Goal: Information Seeking & Learning: Learn about a topic

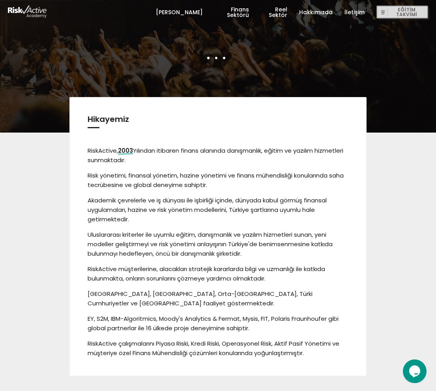
click at [280, 13] on link "Reel Sektör" at bounding box center [274, 12] width 26 height 24
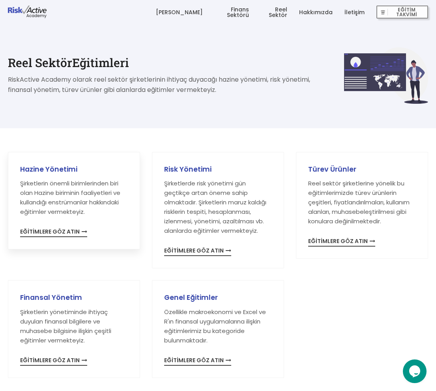
click at [63, 234] on span "EĞİTİMLERE GÖZ ATIN" at bounding box center [53, 233] width 67 height 8
click at [305, 10] on link "Hakkımızda" at bounding box center [316, 12] width 34 height 24
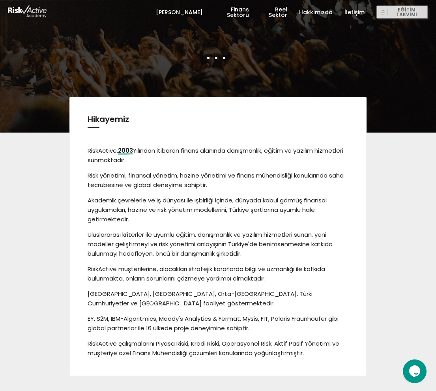
click at [162, 12] on link "[PERSON_NAME]" at bounding box center [179, 12] width 47 height 24
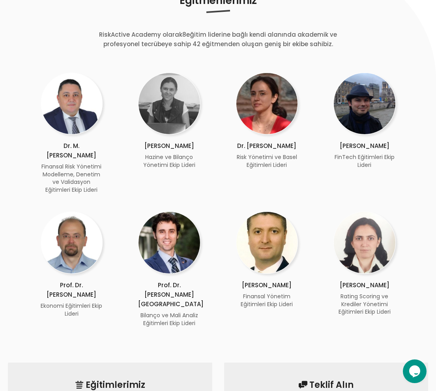
scroll to position [671, 0]
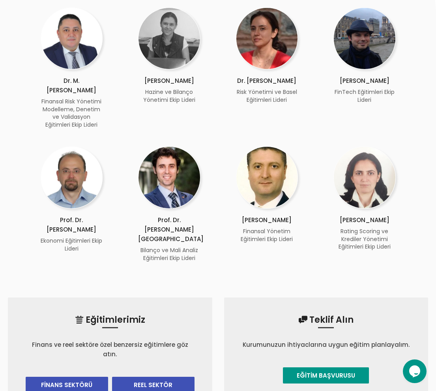
click at [50, 377] on link "FİNANS SEKTÖRÜ" at bounding box center [67, 385] width 82 height 16
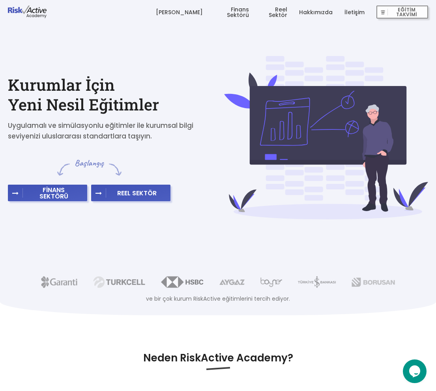
click at [167, 11] on link "[PERSON_NAME]" at bounding box center [179, 12] width 47 height 24
click at [215, 11] on link "Finans Sektörü" at bounding box center [232, 12] width 34 height 24
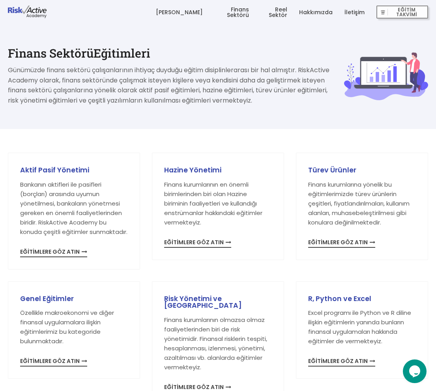
click at [263, 8] on link "Reel Sektör" at bounding box center [274, 12] width 26 height 24
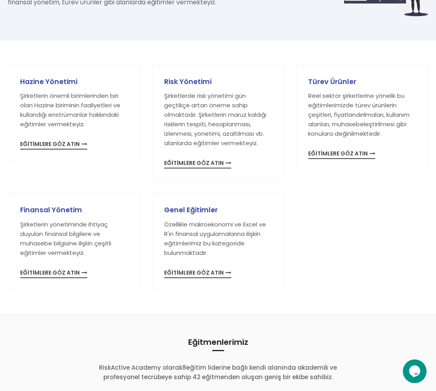
scroll to position [118, 0]
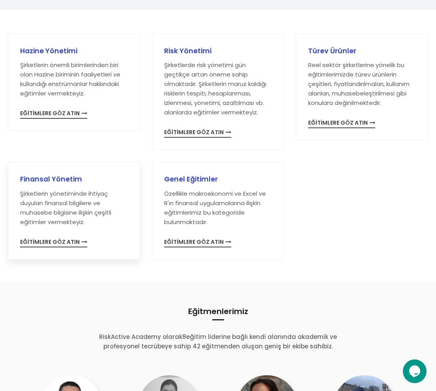
click at [51, 237] on link "Finansal Yönetim Şirketlerin yönetiminde ihtiyaç duyulan finansal bilgilere ve …" at bounding box center [74, 211] width 108 height 70
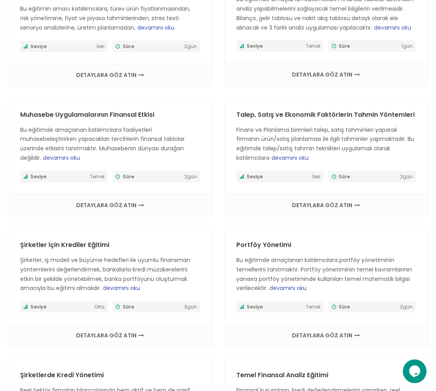
scroll to position [750, 0]
